Goal: Transaction & Acquisition: Purchase product/service

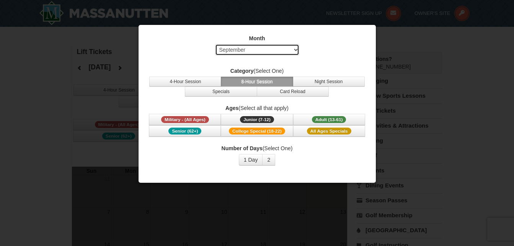
click at [295, 47] on select "Select September October November December January February March April May Jun…" at bounding box center [257, 49] width 84 height 11
select select "1"
click at [215, 44] on select "Select September October November December January February March April May Jun…" at bounding box center [257, 49] width 84 height 11
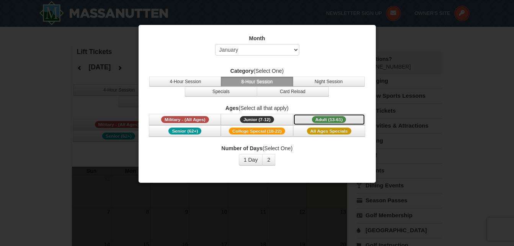
click at [336, 117] on span "Adult (13-61)" at bounding box center [329, 119] width 34 height 7
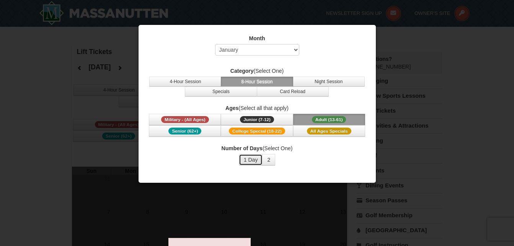
click at [247, 157] on button "1 Day" at bounding box center [251, 159] width 24 height 11
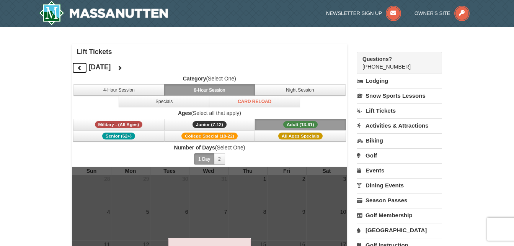
click at [79, 67] on icon at bounding box center [79, 67] width 5 height 5
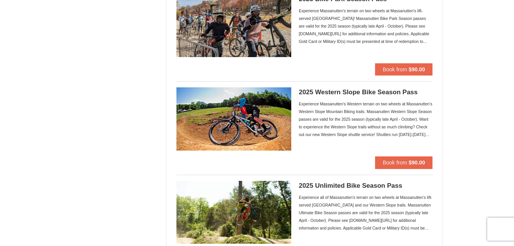
scroll to position [765, 0]
